Goal: Information Seeking & Learning: Learn about a topic

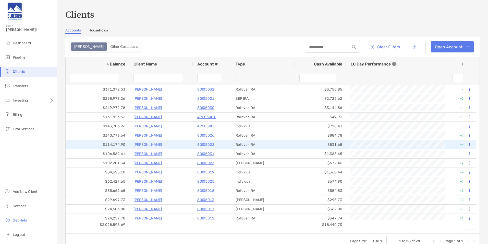
scroll to position [37, 0]
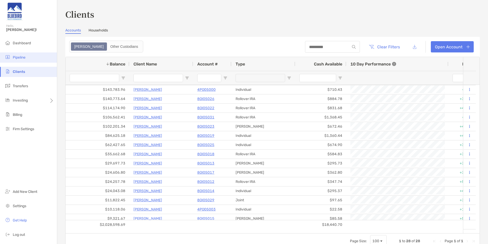
click at [31, 59] on li "Pipeline" at bounding box center [28, 57] width 57 height 10
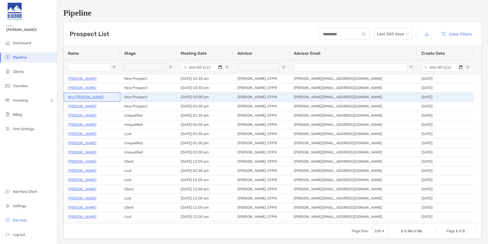
click at [77, 95] on p "Mi'e [PERSON_NAME]" at bounding box center [86, 97] width 36 height 6
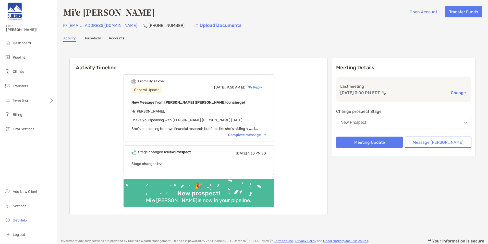
click at [376, 29] on div "[EMAIL_ADDRESS][DOMAIN_NAME] [PHONE_NUMBER] Upload Documents" at bounding box center [272, 25] width 419 height 11
click at [239, 133] on div "Complete message" at bounding box center [247, 135] width 38 height 4
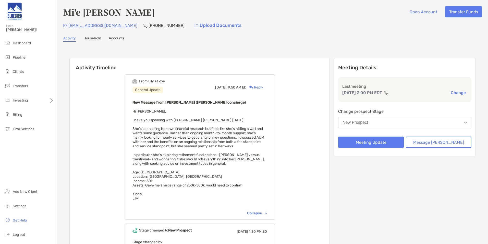
scroll to position [51, 0]
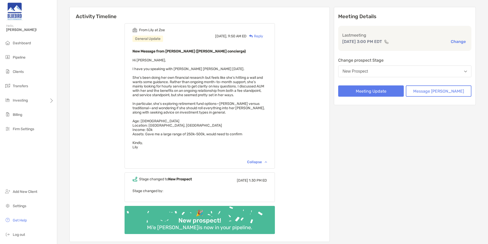
drag, startPoint x: 150, startPoint y: 148, endPoint x: 136, endPoint y: 29, distance: 120.1
click at [136, 29] on div "From [PERSON_NAME] at Zoe General Update [DATE], 9:50 AM ED Reply New Message f…" at bounding box center [200, 95] width 150 height 145
drag, startPoint x: 136, startPoint y: 29, endPoint x: 128, endPoint y: 68, distance: 39.5
click at [128, 68] on div "From [PERSON_NAME] at Zoe General Update [DATE], 9:50 AM ED Reply New Message f…" at bounding box center [200, 130] width 260 height 222
click at [171, 86] on span "Hi [PERSON_NAME], I have you speaking with [PERSON_NAME] [PERSON_NAME] [DATE]. …" at bounding box center [199, 103] width 132 height 91
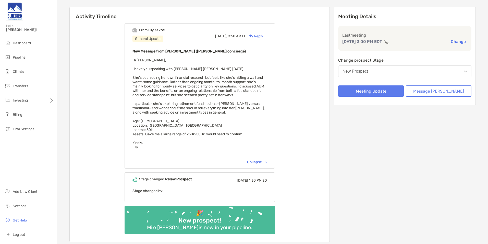
click at [191, 85] on span "Hi [PERSON_NAME], I have you speaking with [PERSON_NAME] [PERSON_NAME] [DATE]. …" at bounding box center [199, 103] width 132 height 91
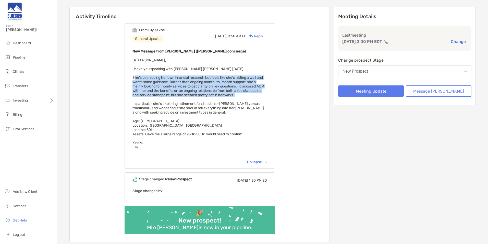
click at [191, 85] on span "Hi [PERSON_NAME], I have you speaking with [PERSON_NAME] [PERSON_NAME] [DATE]. …" at bounding box center [199, 103] width 132 height 91
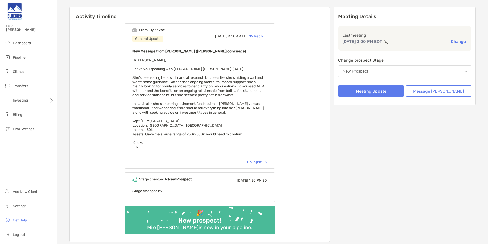
drag, startPoint x: 191, startPoint y: 85, endPoint x: 185, endPoint y: 113, distance: 29.3
click at [185, 114] on div "New Message from [PERSON_NAME] ([PERSON_NAME] concierge) Hi [PERSON_NAME], I ha…" at bounding box center [200, 103] width 135 height 110
click at [185, 107] on span "Hi [PERSON_NAME], I have you speaking with [PERSON_NAME] [PERSON_NAME] [DATE]. …" at bounding box center [199, 103] width 132 height 91
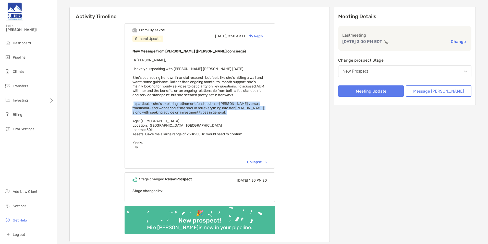
click at [185, 107] on span "Hi [PERSON_NAME], I have you speaking with [PERSON_NAME] [PERSON_NAME] [DATE]. …" at bounding box center [199, 103] width 132 height 91
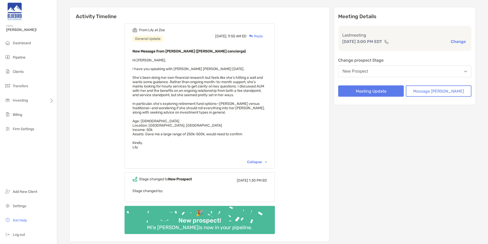
drag, startPoint x: 185, startPoint y: 107, endPoint x: 181, endPoint y: 122, distance: 15.7
click at [181, 122] on div "New Message from [PERSON_NAME] ([PERSON_NAME] concierge) Hi [PERSON_NAME], I ha…" at bounding box center [200, 103] width 135 height 110
click at [149, 128] on span "Hi [PERSON_NAME], I have you speaking with [PERSON_NAME] [PERSON_NAME] [DATE]. …" at bounding box center [199, 103] width 132 height 91
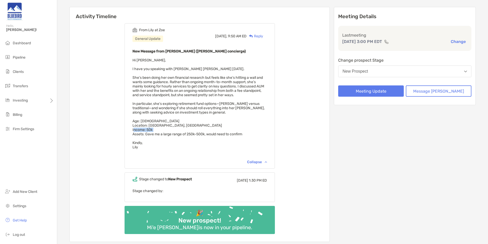
click at [149, 128] on span "Hi [PERSON_NAME], I have you speaking with [PERSON_NAME] [PERSON_NAME] [DATE]. …" at bounding box center [199, 103] width 132 height 91
drag, startPoint x: 149, startPoint y: 128, endPoint x: 165, endPoint y: 140, distance: 19.8
click at [165, 140] on div "New Message from [PERSON_NAME] ([PERSON_NAME] concierge) Hi [PERSON_NAME], I ha…" at bounding box center [200, 103] width 135 height 110
click at [112, 123] on div "From [PERSON_NAME] at Zoe General Update [DATE], 9:50 AM ED Reply New Message f…" at bounding box center [200, 130] width 260 height 222
click at [84, 37] on div "From [PERSON_NAME] at Zoe General Update [DATE], 9:50 AM ED Reply New Message f…" at bounding box center [200, 130] width 260 height 222
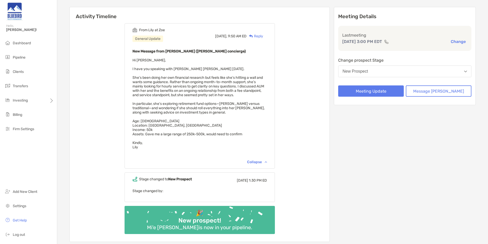
click at [265, 123] on div "New Message from [PERSON_NAME] ([PERSON_NAME] concierge) Hi [PERSON_NAME], I ha…" at bounding box center [200, 103] width 135 height 110
